Goal: Information Seeking & Learning: Learn about a topic

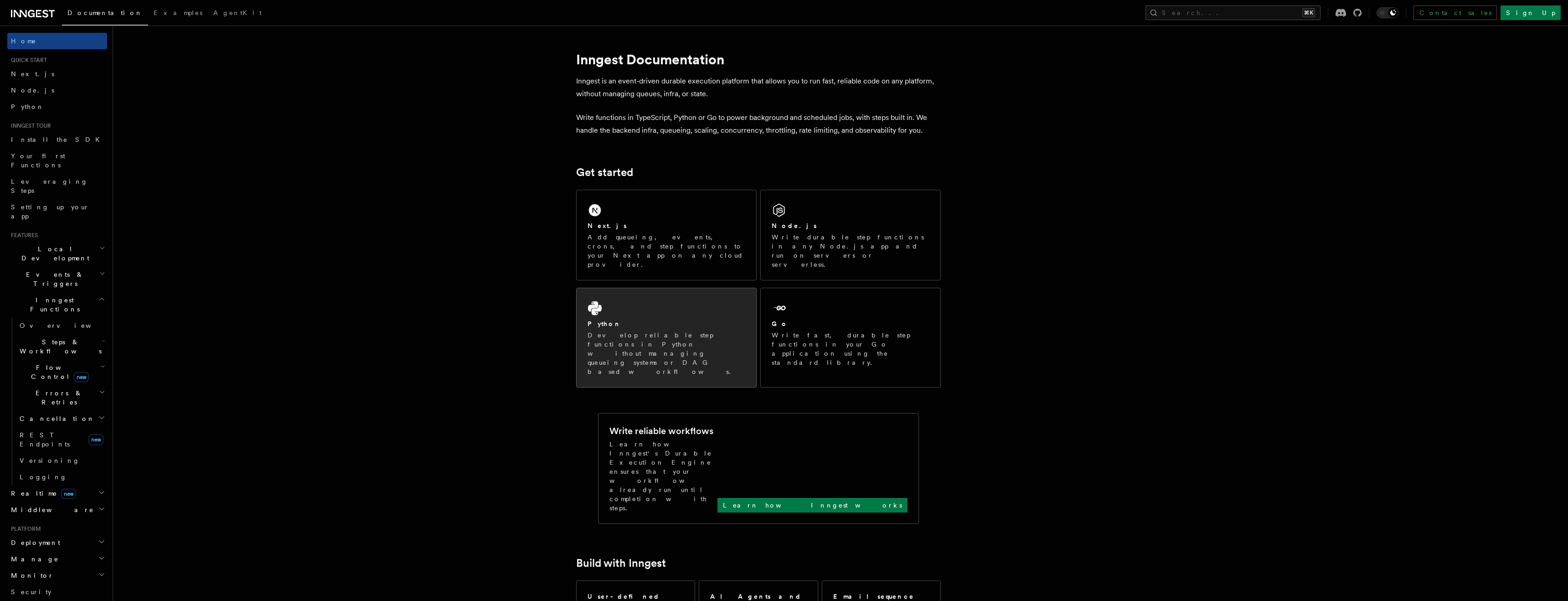
click at [692, 293] on div "Python Develop reliable step functions in Python without managing queueing syst…" at bounding box center [666, 337] width 180 height 99
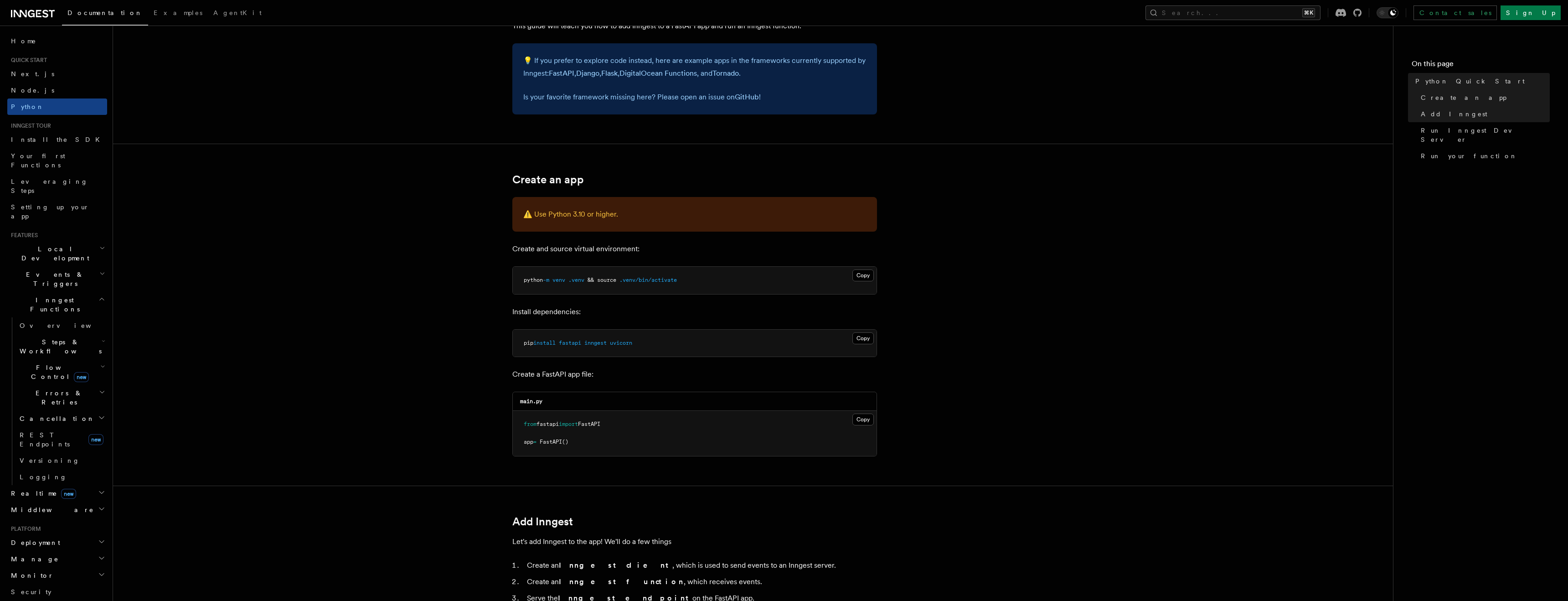
scroll to position [64, 0]
click at [48, 388] on span "Errors & Retries" at bounding box center [57, 398] width 83 height 18
click at [50, 427] on link "Retries" at bounding box center [66, 435] width 83 height 16
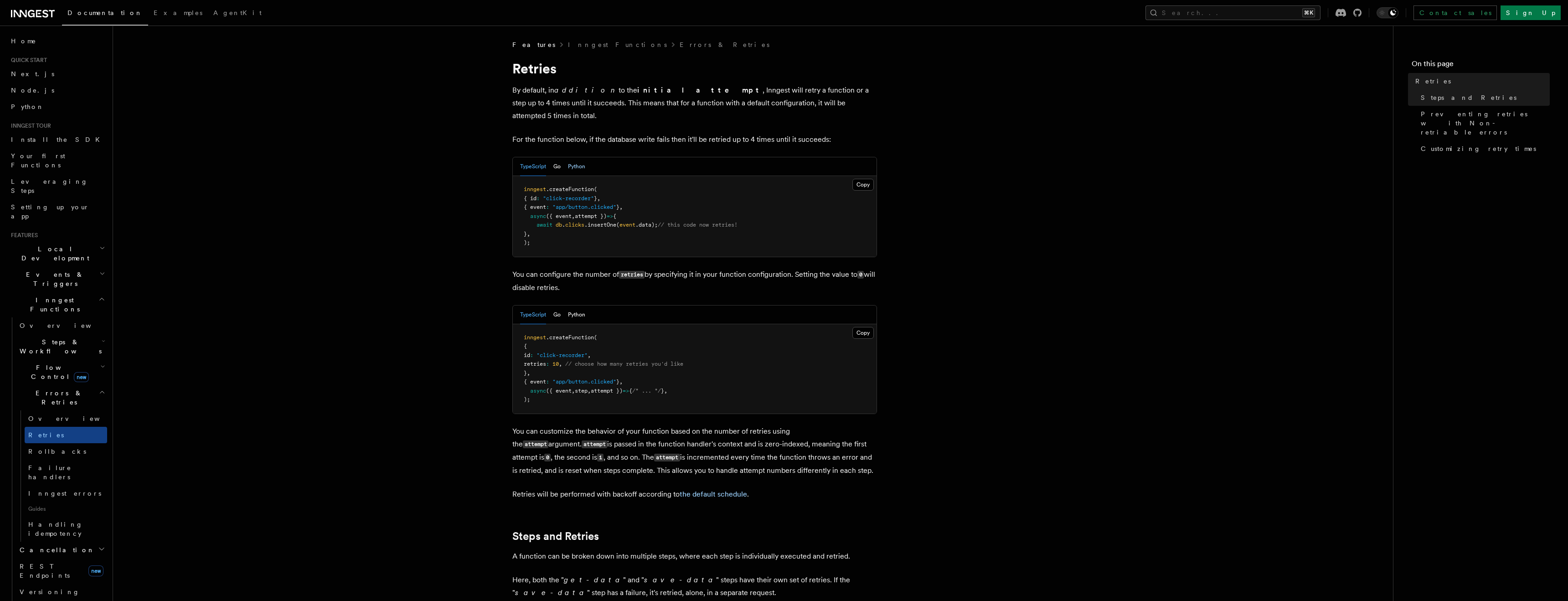
click at [582, 157] on button "Python" at bounding box center [576, 166] width 17 height 19
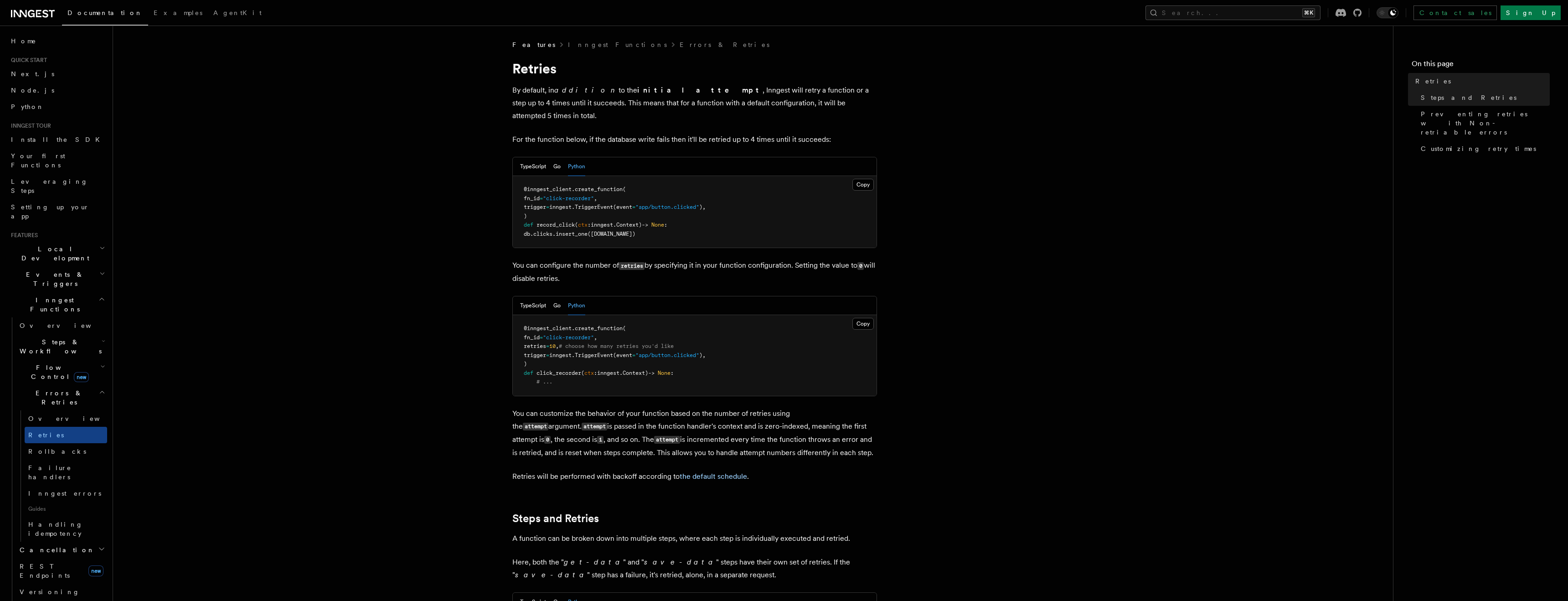
click at [601, 407] on p "You can customize the behavior of your function based on the number of retries …" at bounding box center [695, 433] width 365 height 52
click at [92, 359] on h2 "Flow Control new" at bounding box center [61, 372] width 91 height 26
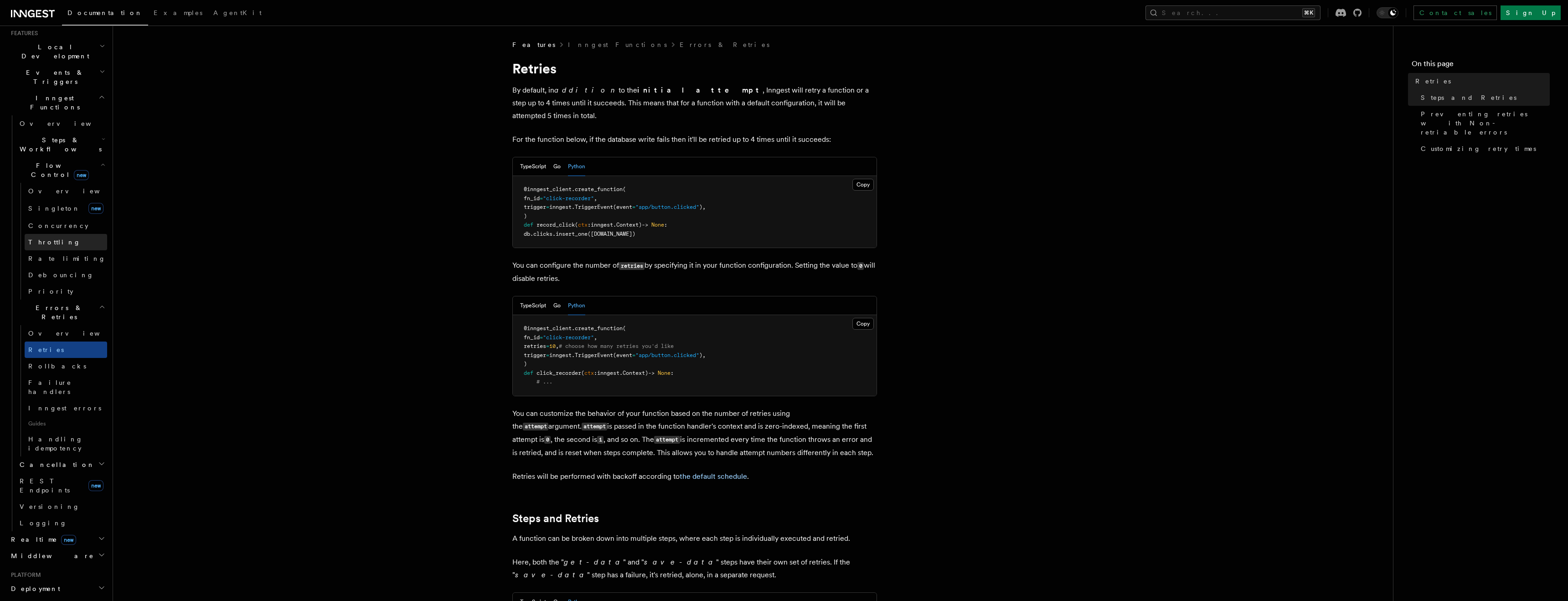
scroll to position [233, 0]
click at [1259, 10] on button "Search... ⌘K" at bounding box center [1233, 13] width 175 height 15
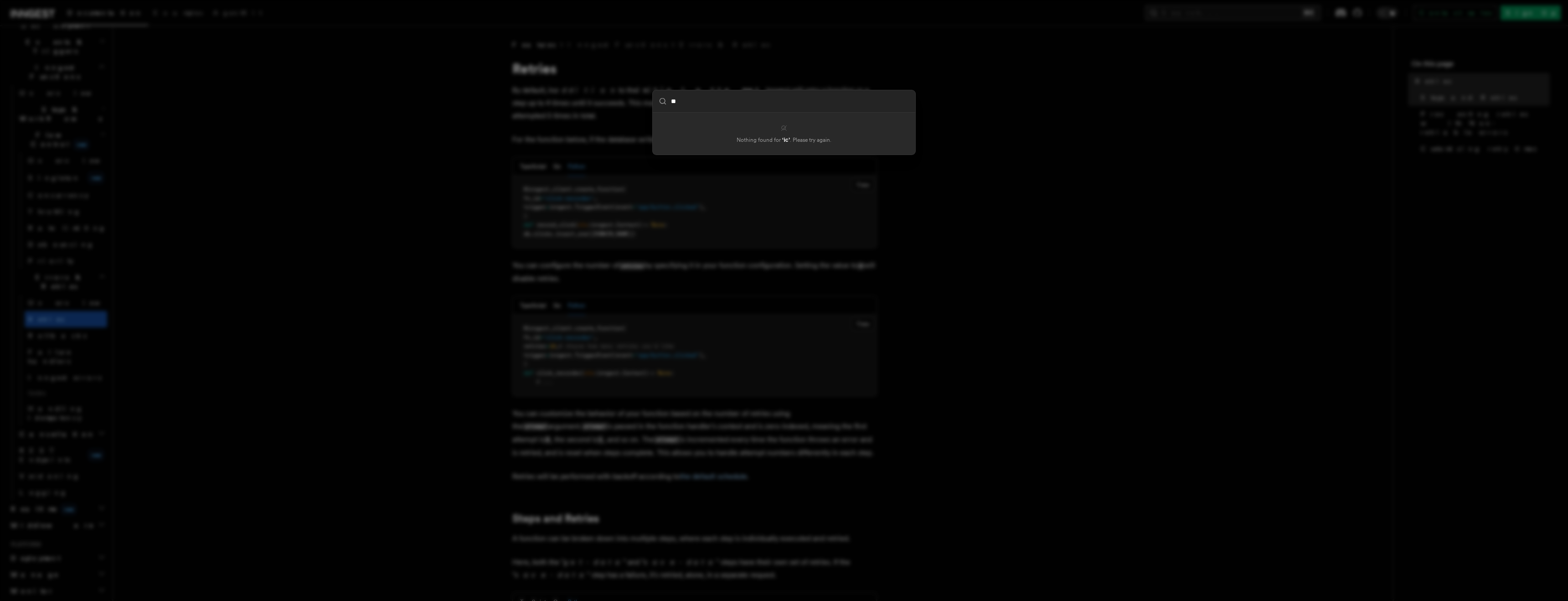
type input "*"
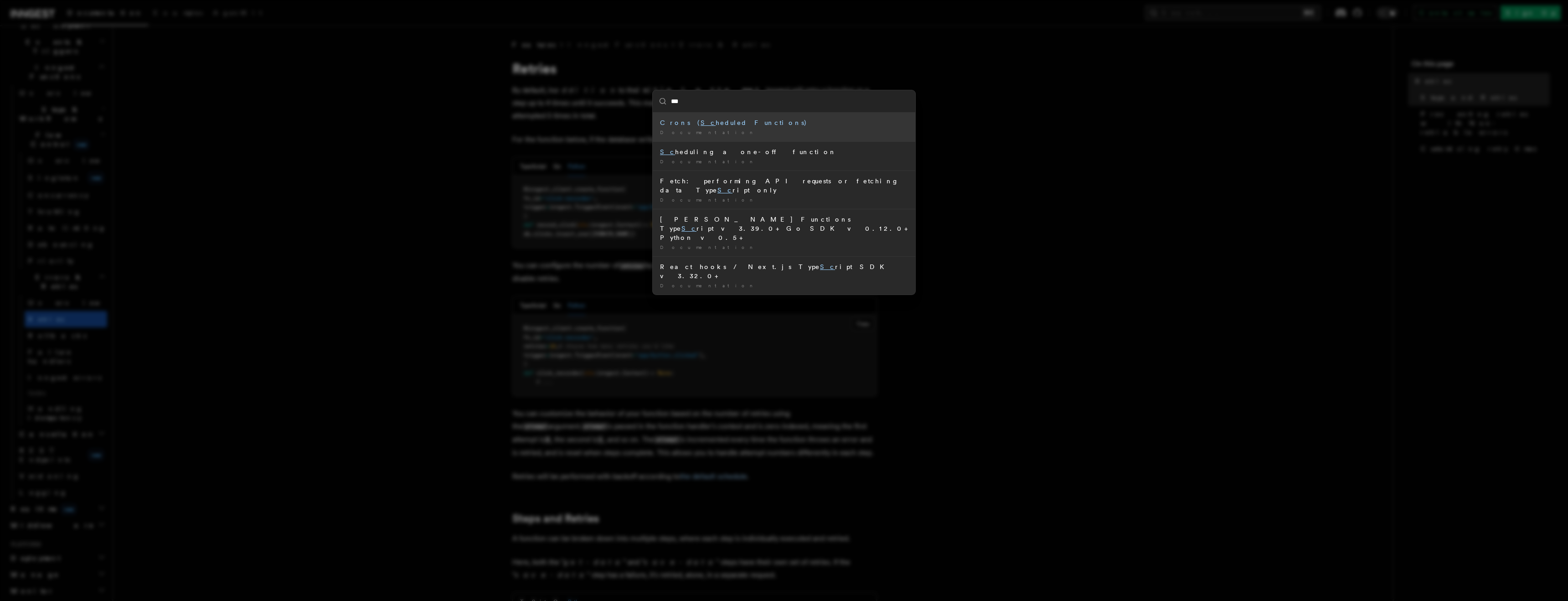
type input "****"
click at [726, 122] on div "Crons ( Sche duled Functions)" at bounding box center [783, 122] width 248 height 9
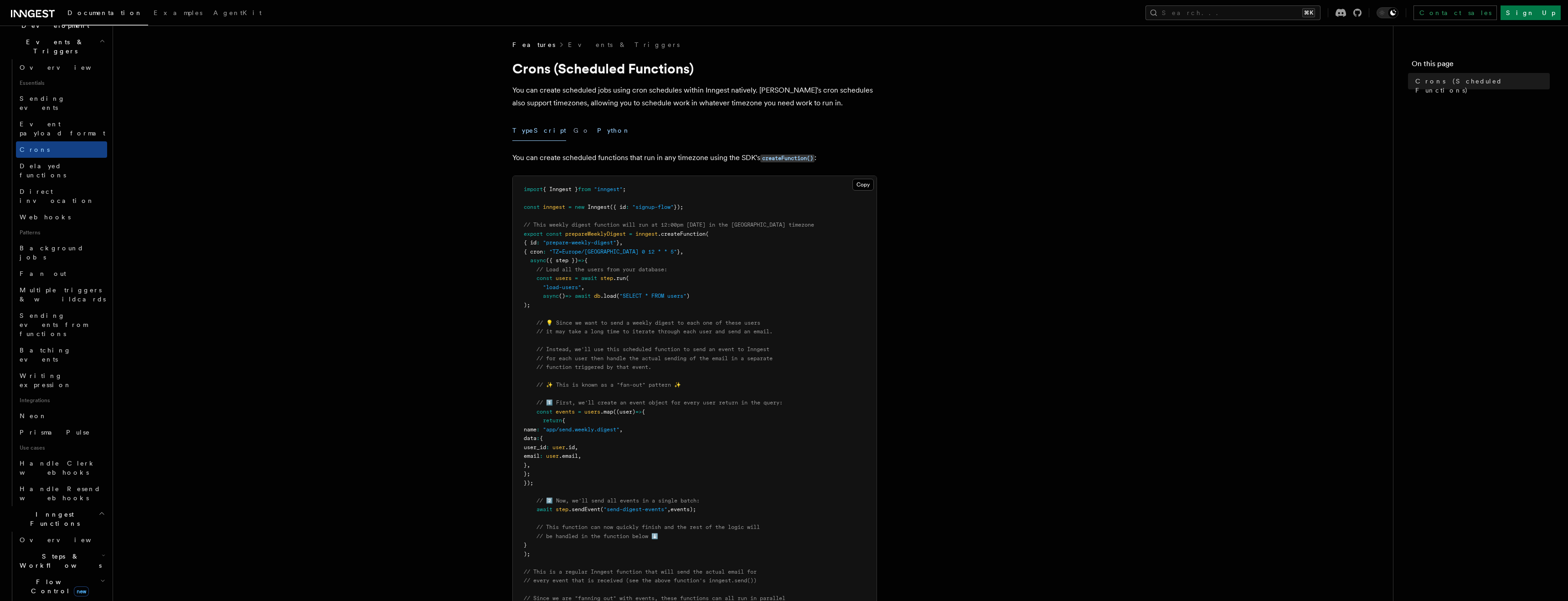
click at [597, 132] on button "Python" at bounding box center [614, 131] width 33 height 21
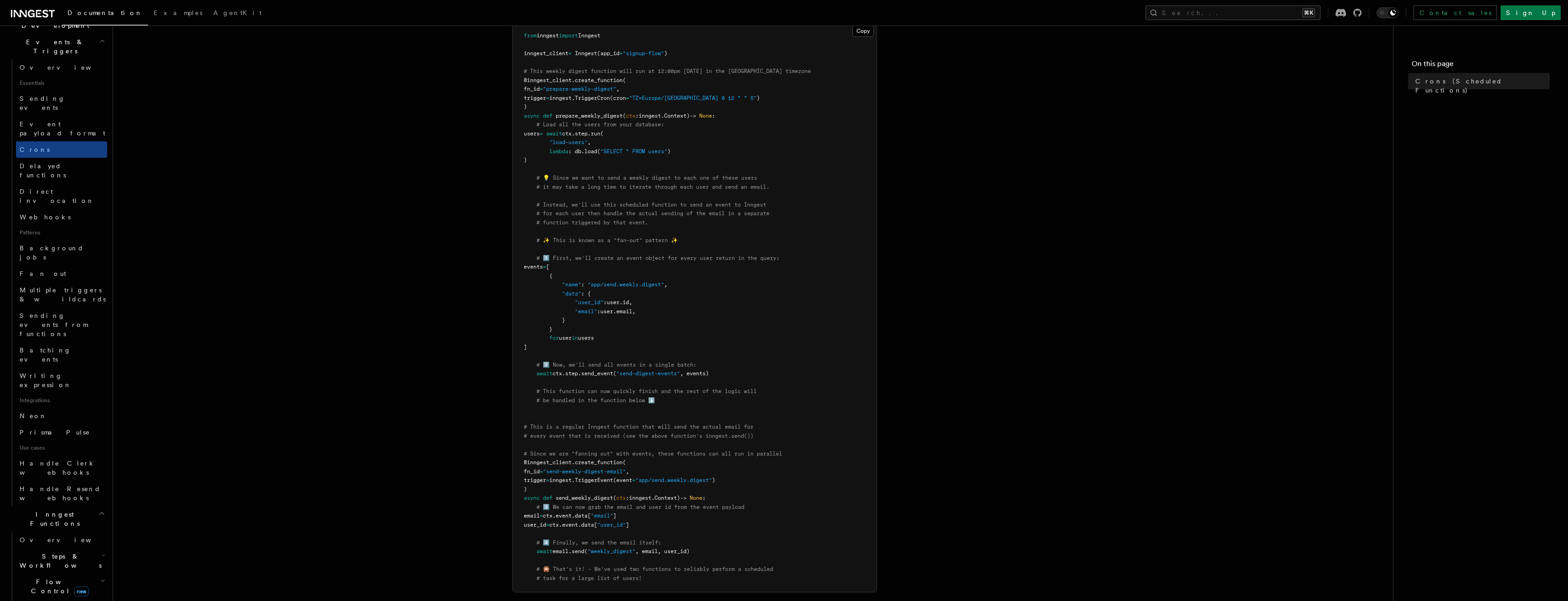
scroll to position [56, 0]
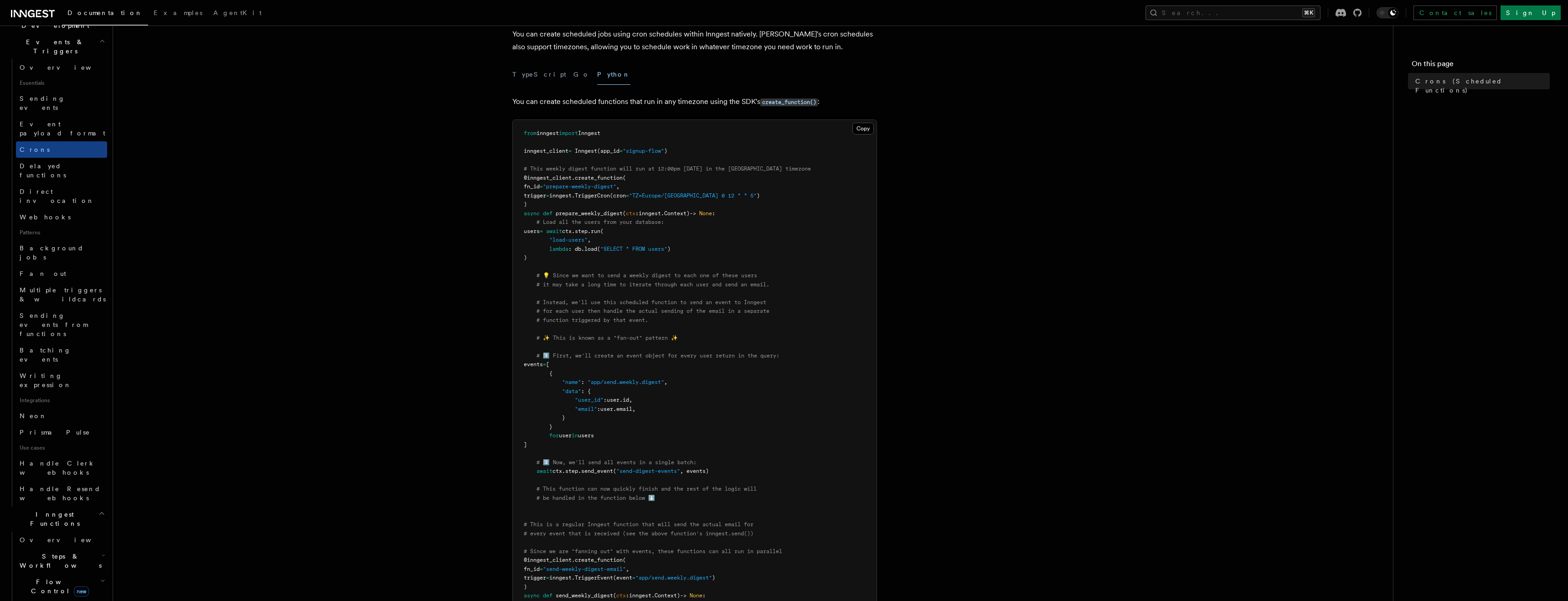
click at [591, 369] on pre "from inngest import Inngest inngest_client = Inngest (app_id = "signup-flow" ) …" at bounding box center [695, 404] width 364 height 569
click at [640, 303] on span "# Instead, we'll use this scheduled function to send an event to Inngest" at bounding box center [651, 302] width 229 height 6
click at [752, 239] on pre "from inngest import Inngest inngest_client = Inngest (app_id = "signup-flow" ) …" at bounding box center [695, 404] width 364 height 569
click at [1297, 7] on button "Search... ⌘K" at bounding box center [1233, 13] width 175 height 15
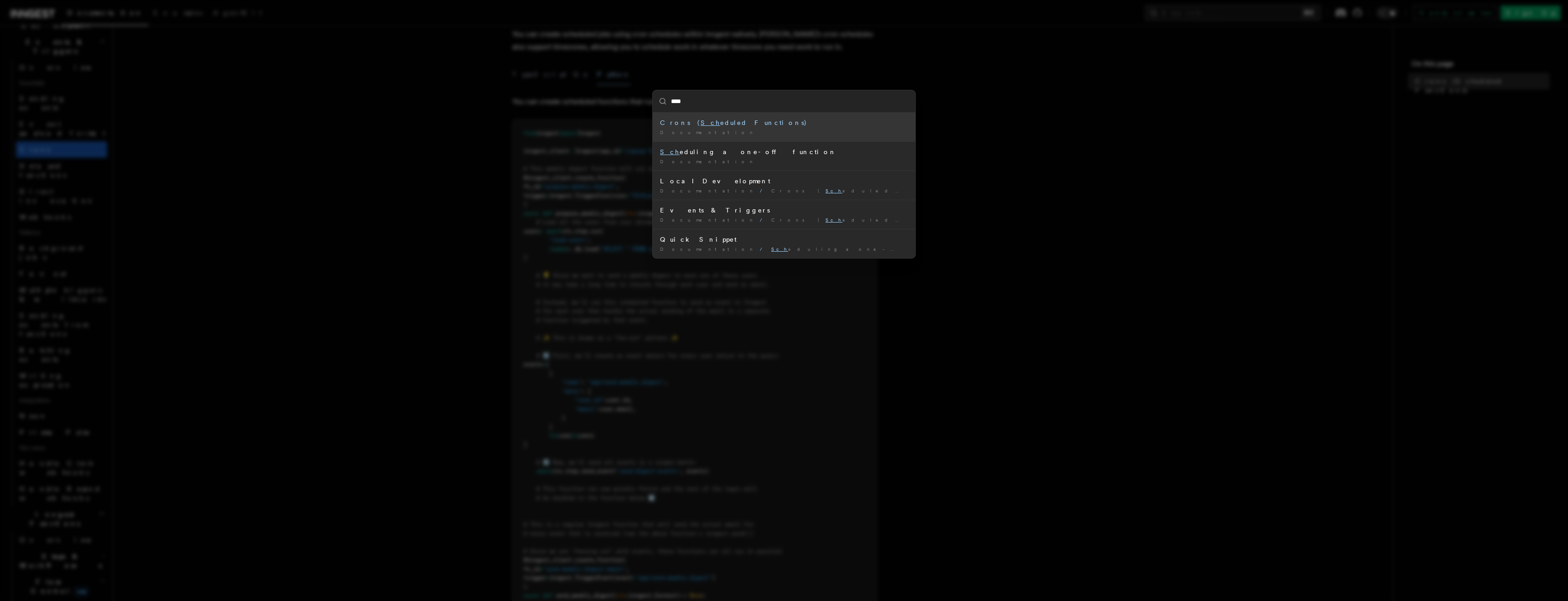
type input "*****"
click at [771, 193] on span "Crons ( Sched uled Functions)" at bounding box center [874, 191] width 206 height 5
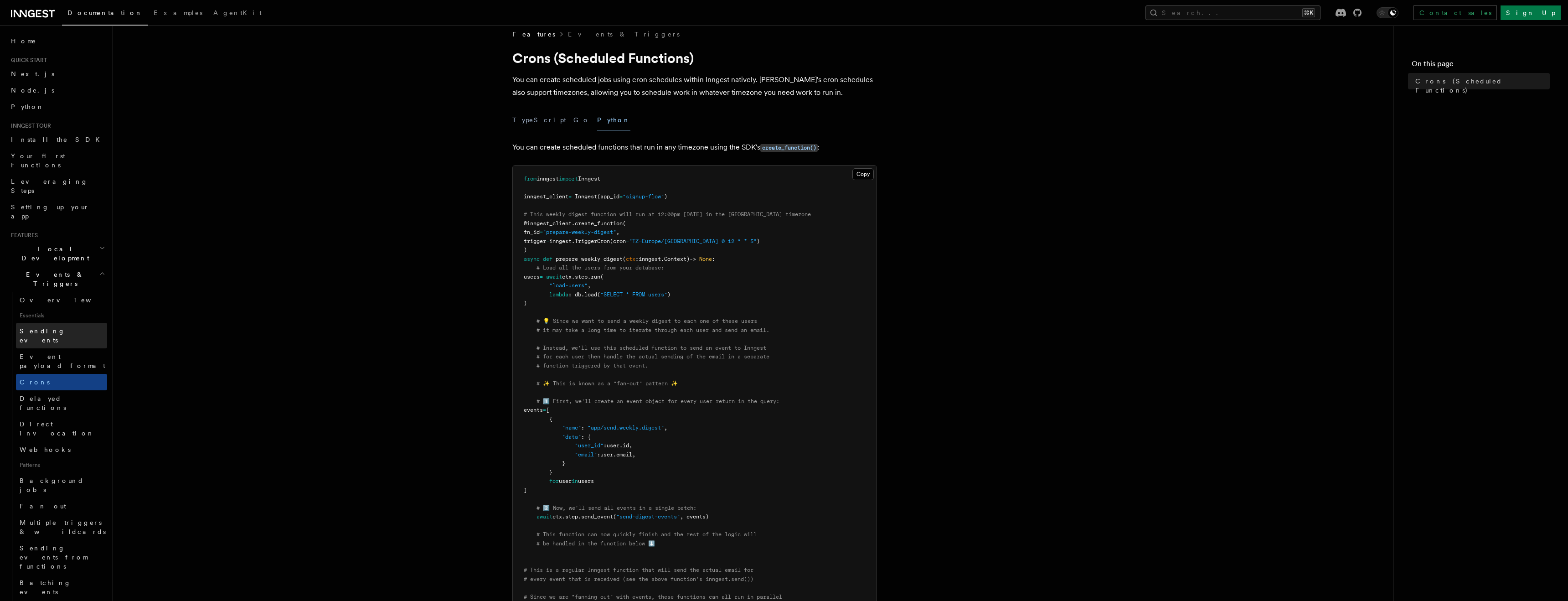
click at [55, 328] on span "Sending events" at bounding box center [42, 336] width 46 height 16
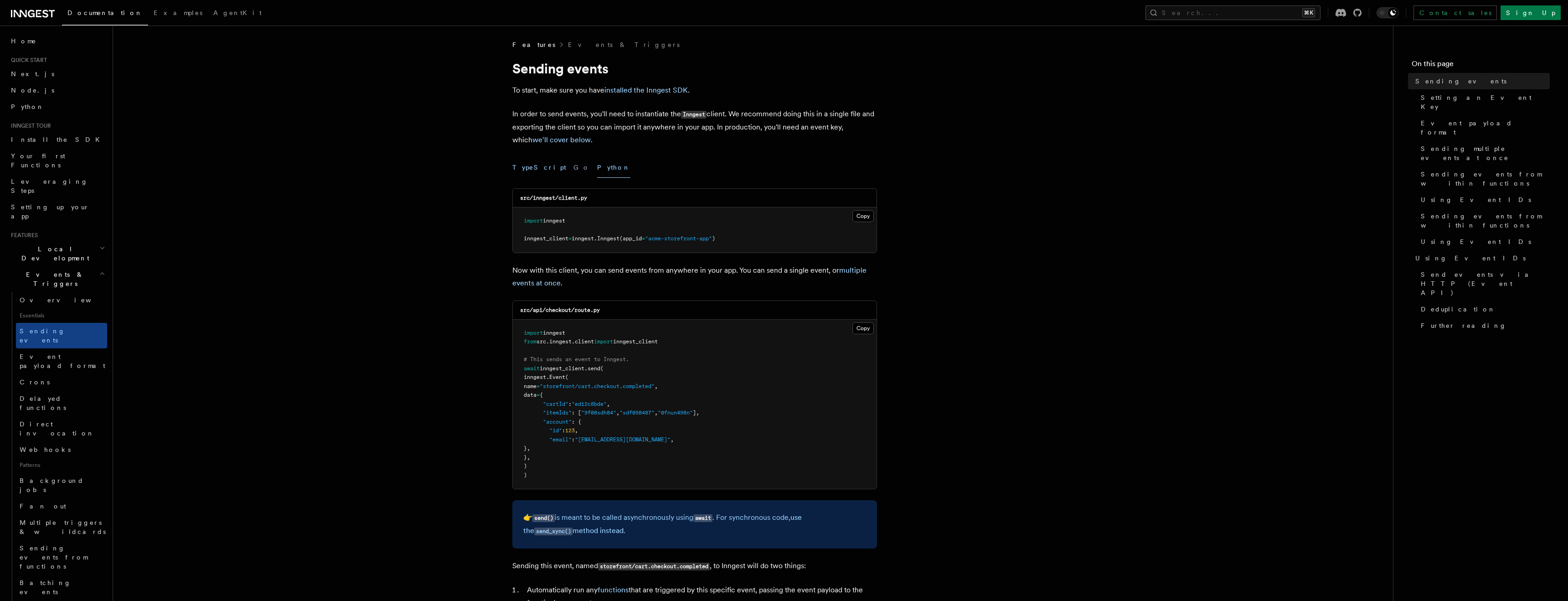
click at [532, 168] on button "TypeScript" at bounding box center [539, 167] width 54 height 21
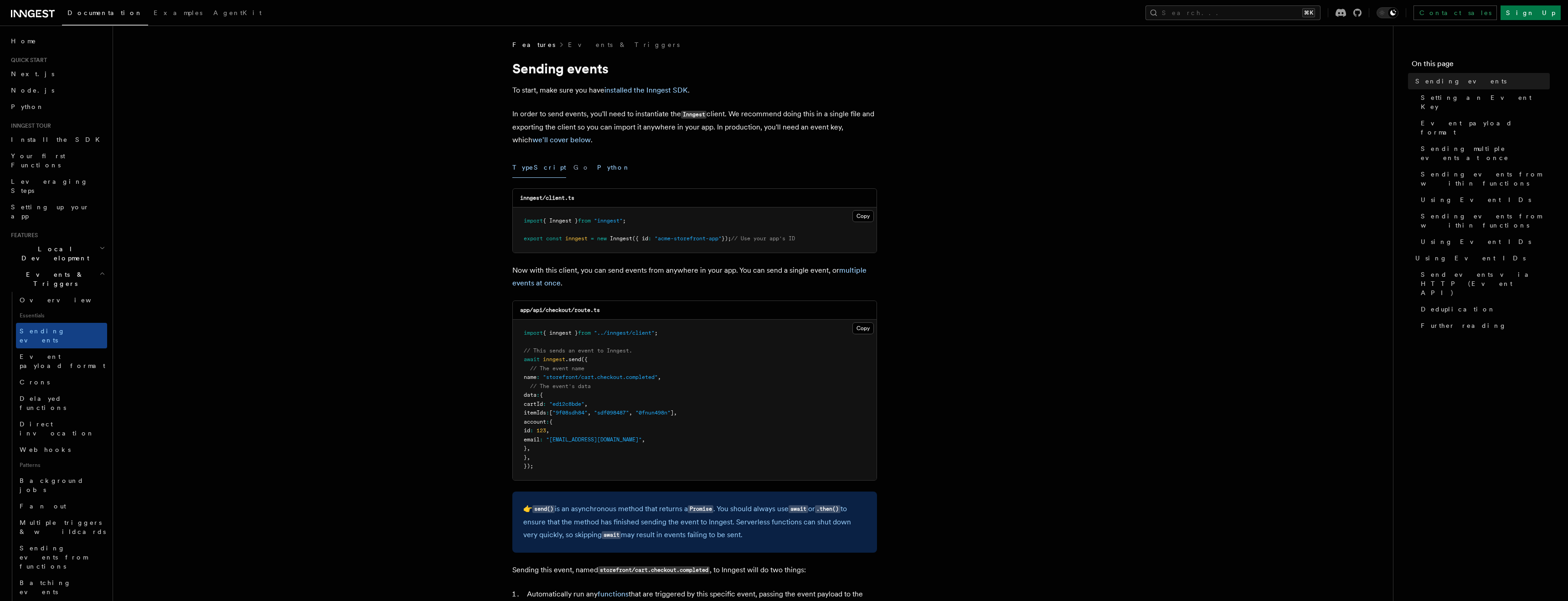
click at [597, 169] on button "Python" at bounding box center [614, 167] width 33 height 21
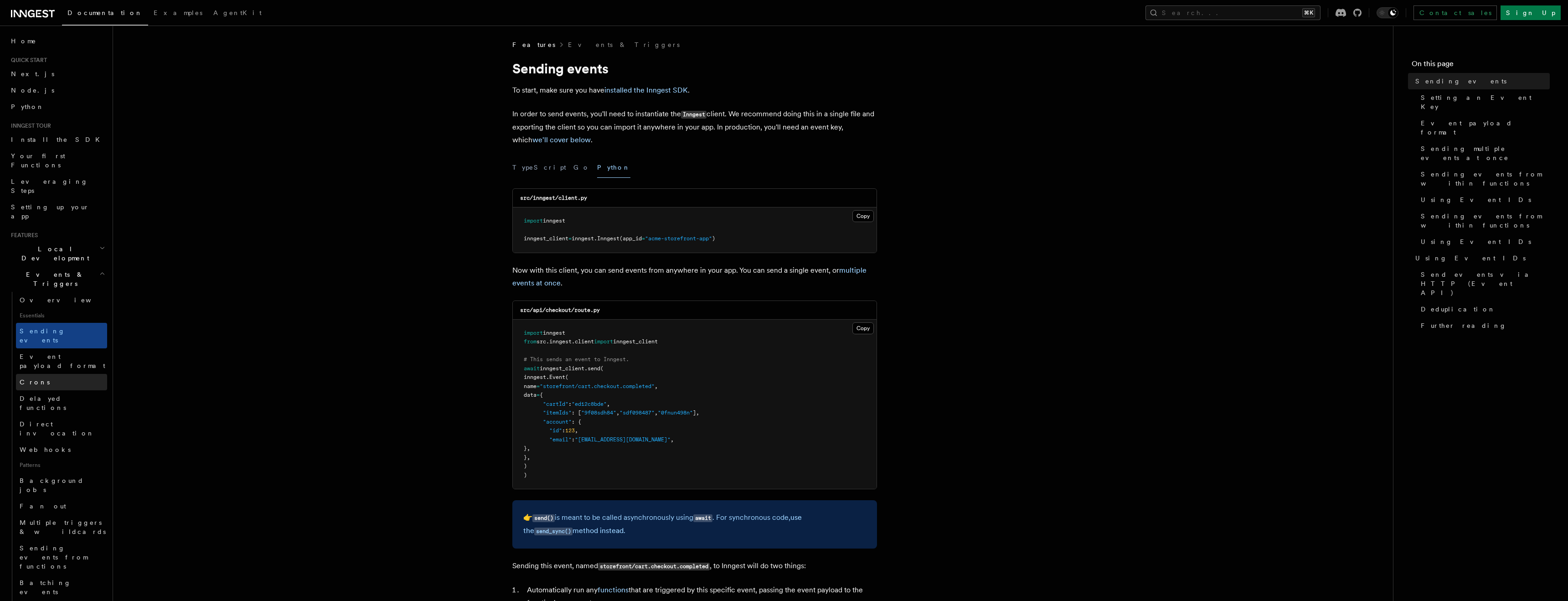
click at [46, 374] on link "Crons" at bounding box center [61, 382] width 91 height 16
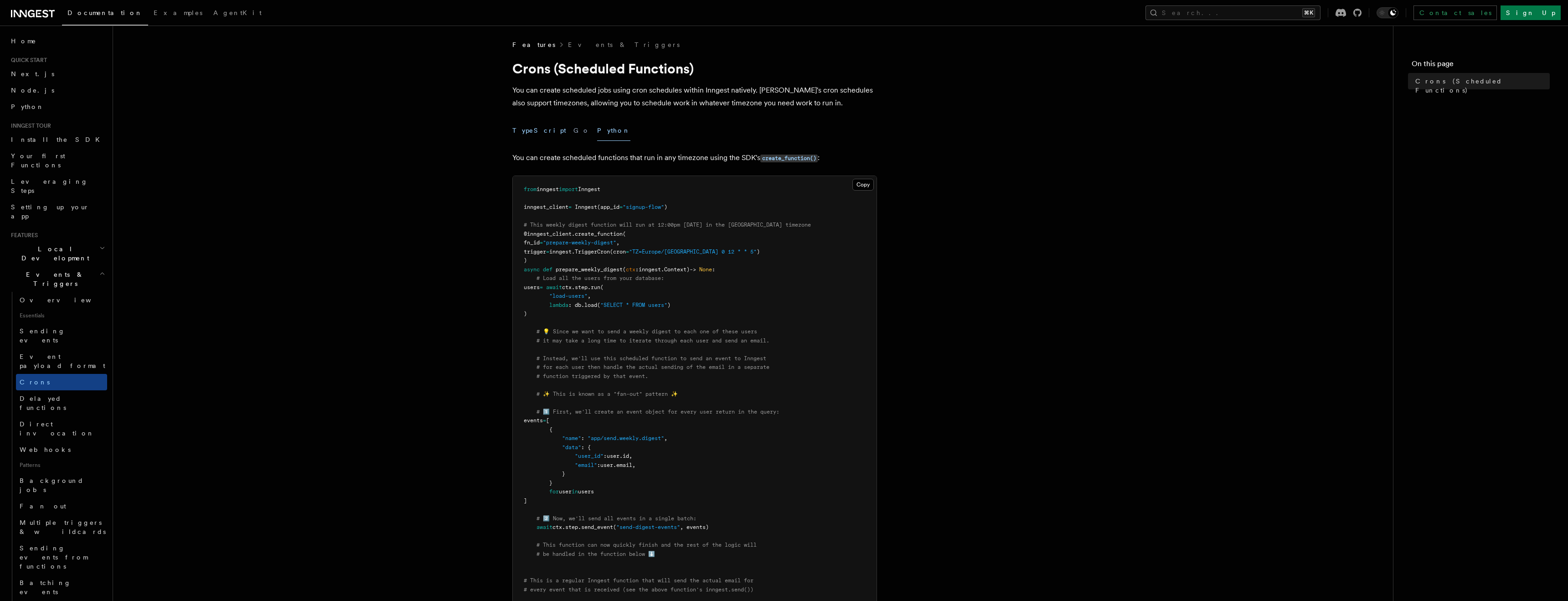
click at [531, 128] on button "TypeScript" at bounding box center [539, 131] width 54 height 21
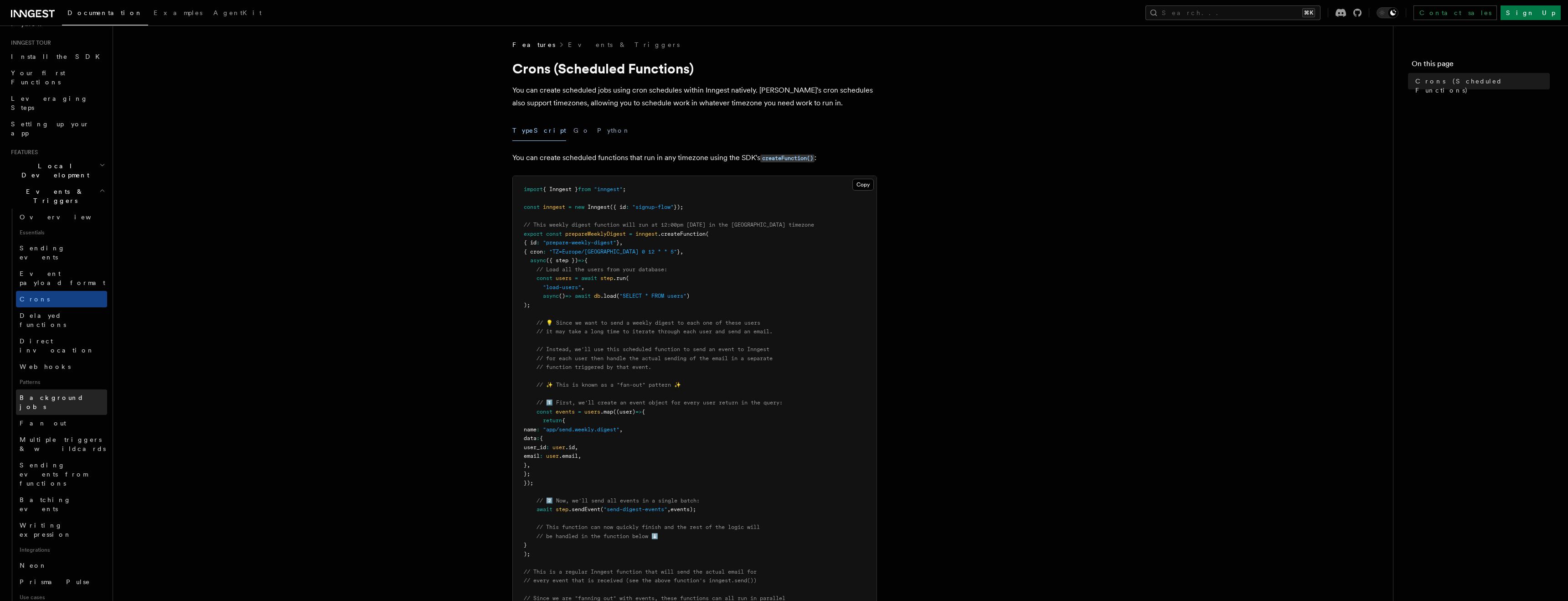
scroll to position [88, 0]
